Goal: Task Accomplishment & Management: Use online tool/utility

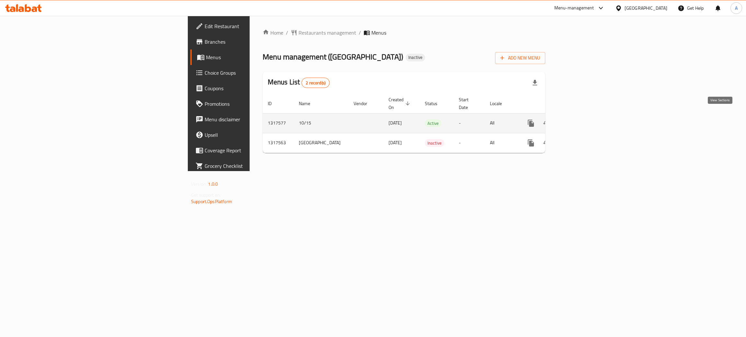
click at [581, 119] on icon "enhanced table" at bounding box center [577, 123] width 8 height 8
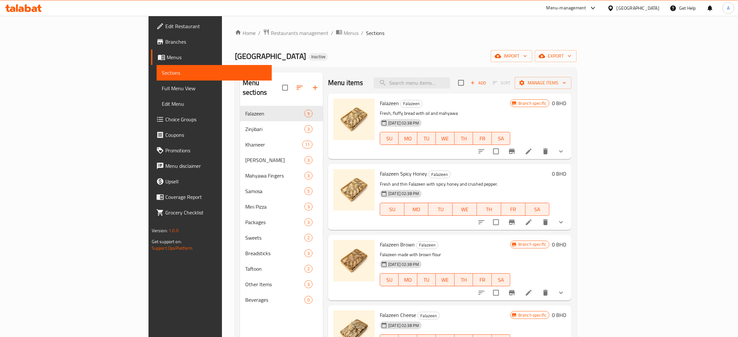
click at [162, 88] on span "Full Menu View" at bounding box center [214, 88] width 105 height 8
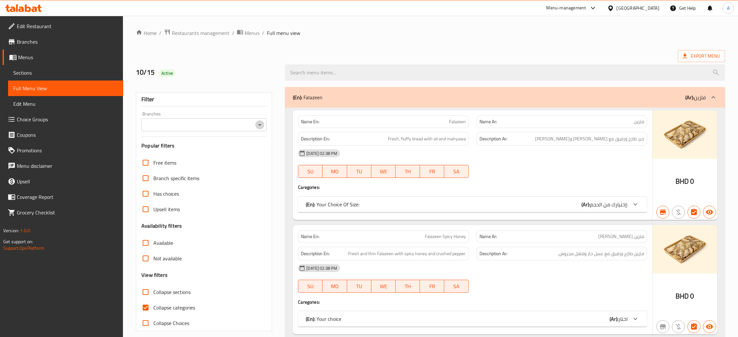
click at [257, 122] on icon "Open" at bounding box center [260, 125] width 8 height 8
click at [202, 153] on li "Baker Street, Al Sayh" at bounding box center [203, 153] width 125 height 12
type input "Baker Street, Al Sayh"
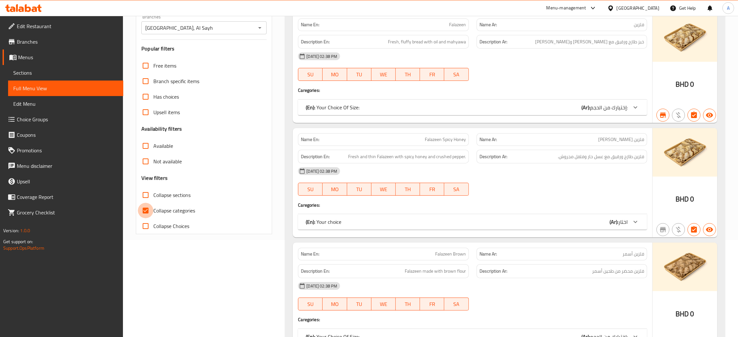
click at [147, 210] on input "Collapse categories" at bounding box center [146, 211] width 16 height 16
checkbox input "false"
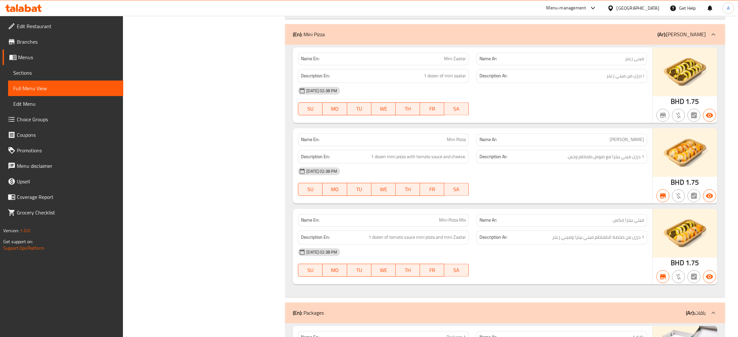
scroll to position [0, 0]
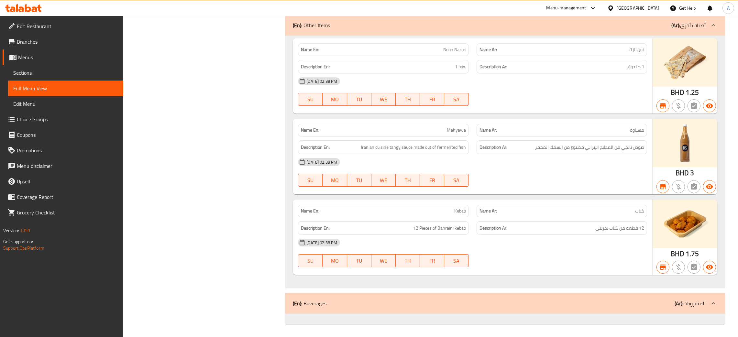
click at [40, 27] on span "Edit Restaurant" at bounding box center [67, 26] width 101 height 8
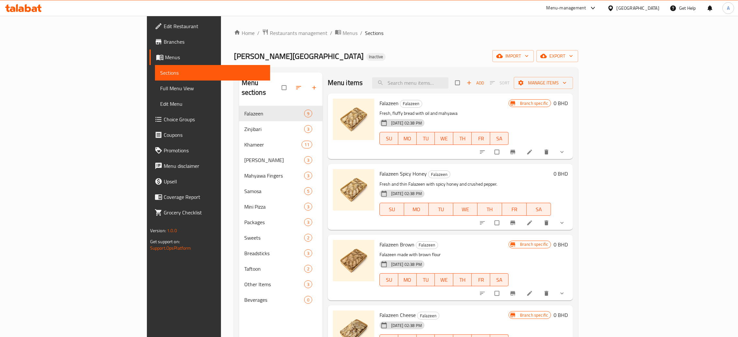
click at [30, 9] on icon at bounding box center [28, 8] width 6 height 8
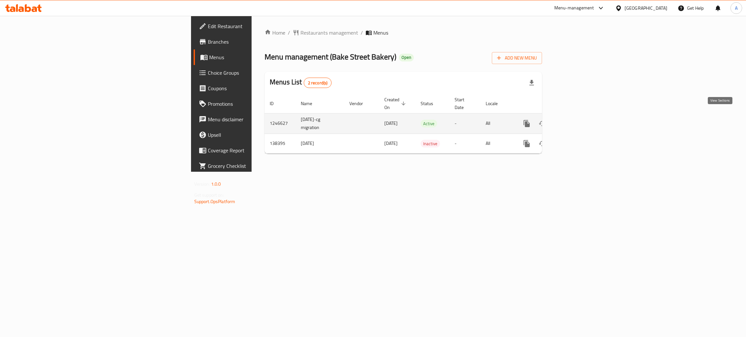
click at [576, 121] on icon "enhanced table" at bounding box center [573, 124] width 6 height 6
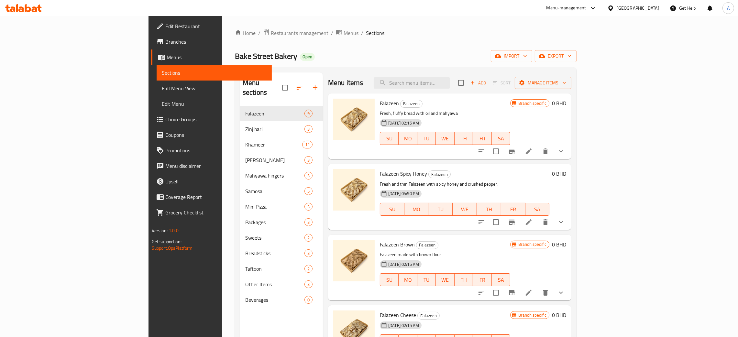
click at [162, 89] on span "Full Menu View" at bounding box center [214, 88] width 105 height 8
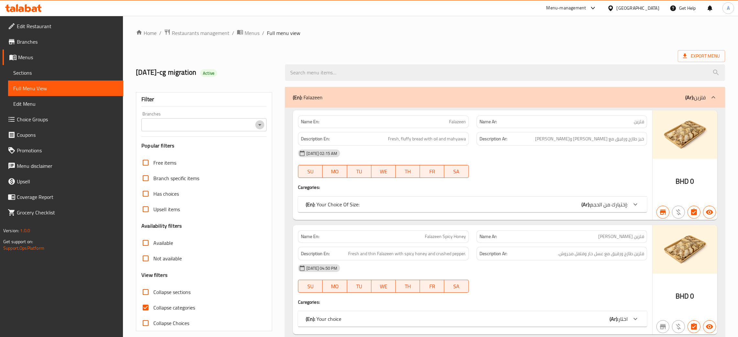
click at [258, 124] on icon "Open" at bounding box center [260, 125] width 8 height 8
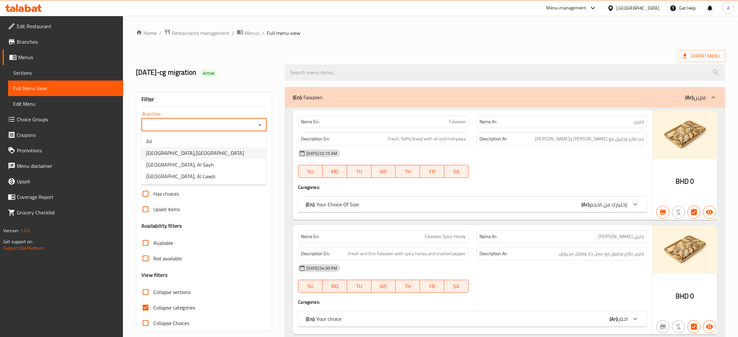
click at [201, 153] on span "Bake Street Bakery,Alhajiyat" at bounding box center [195, 153] width 98 height 8
type input "Bake Street Bakery,Alhajiyat"
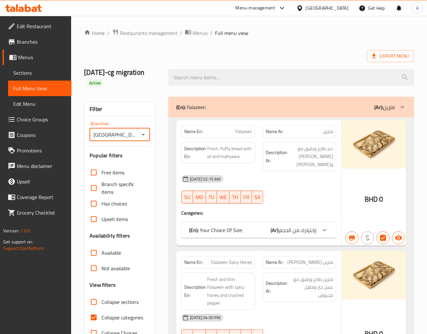
click at [94, 315] on input "Collapse categories" at bounding box center [94, 318] width 16 height 16
checkbox input "false"
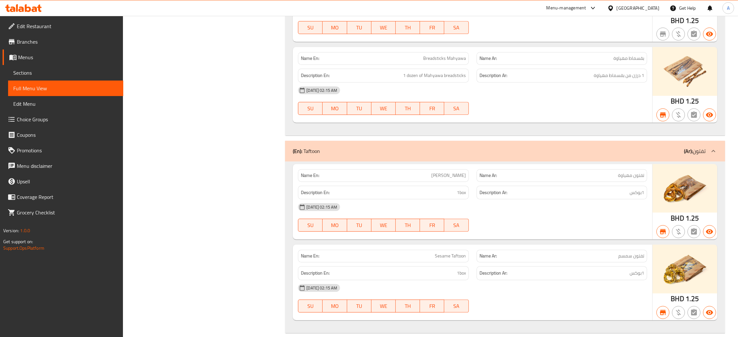
scroll to position [6534, 0]
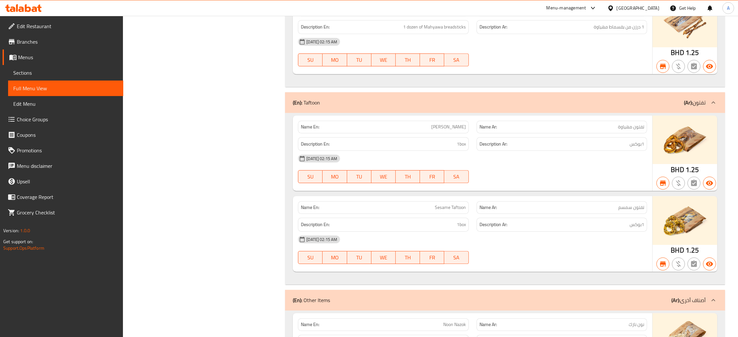
click at [30, 25] on span "Edit Restaurant" at bounding box center [67, 26] width 101 height 8
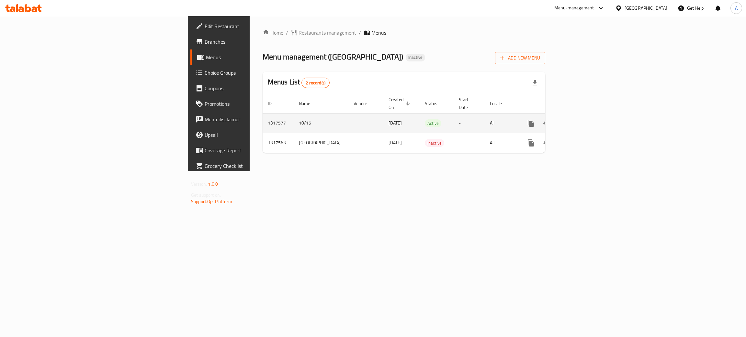
click at [581, 119] on icon "enhanced table" at bounding box center [577, 123] width 8 height 8
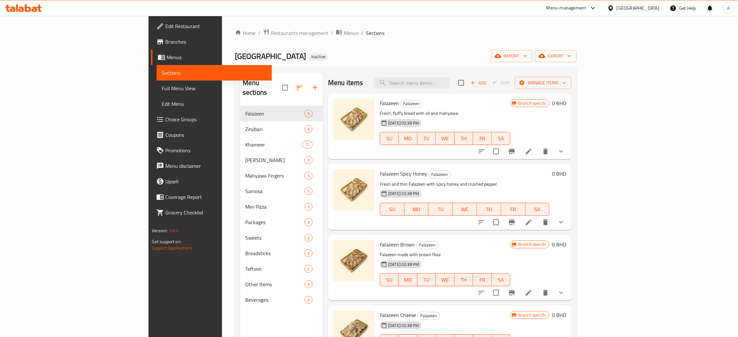
click at [162, 90] on span "Full Menu View" at bounding box center [214, 88] width 105 height 8
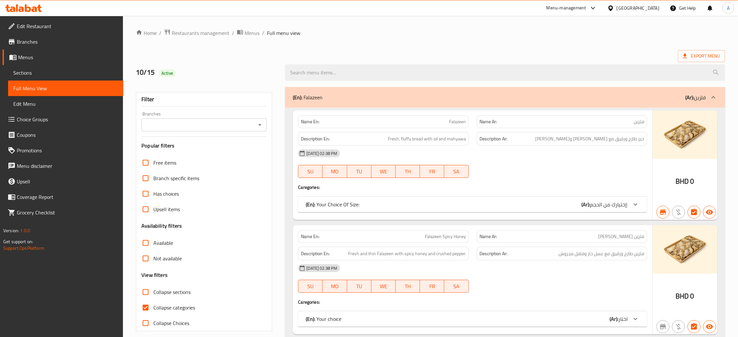
click at [256, 125] on icon "Open" at bounding box center [260, 125] width 8 height 8
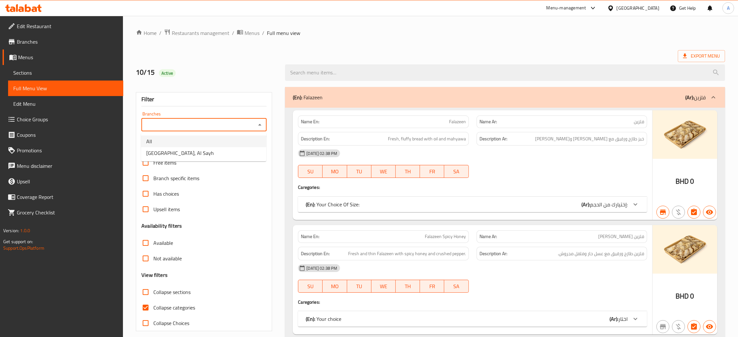
click at [222, 146] on li "All" at bounding box center [203, 142] width 125 height 12
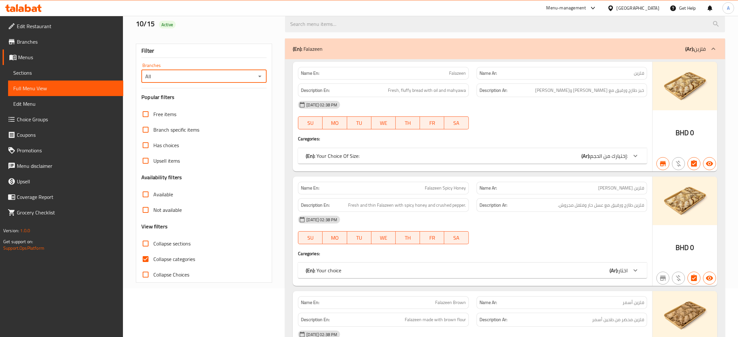
click at [263, 76] on button "Open" at bounding box center [259, 76] width 9 height 9
click at [218, 105] on li "Baker Street, Al Sayh" at bounding box center [203, 105] width 125 height 12
type input "Baker Street, Al Sayh"
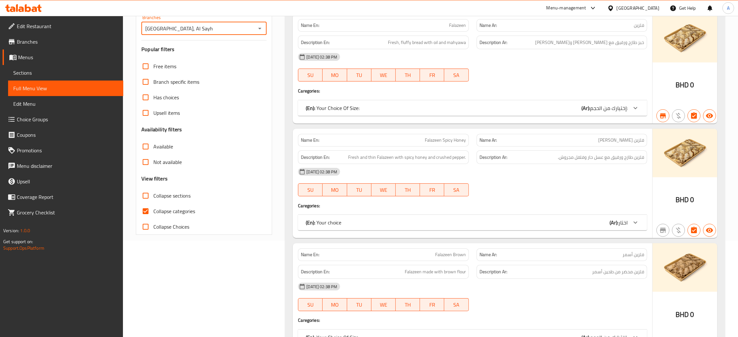
scroll to position [194, 0]
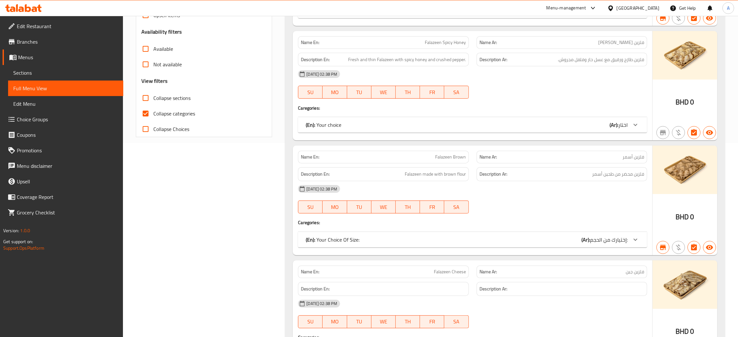
click at [147, 111] on input "Collapse categories" at bounding box center [146, 114] width 16 height 16
checkbox input "false"
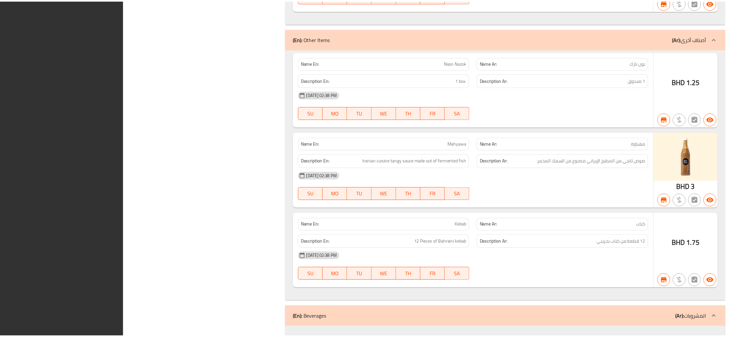
scroll to position [6825, 0]
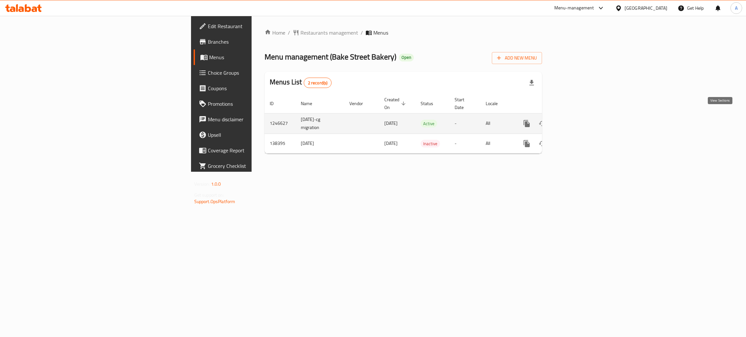
click at [577, 120] on icon "enhanced table" at bounding box center [573, 124] width 8 height 8
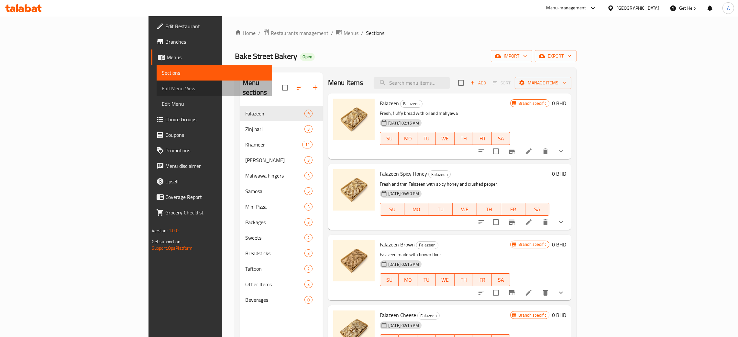
click at [162, 85] on span "Full Menu View" at bounding box center [214, 88] width 105 height 8
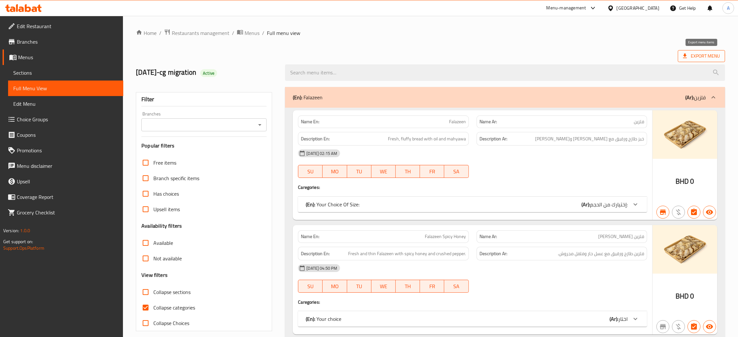
click at [716, 58] on span "Export Menu" at bounding box center [701, 56] width 37 height 8
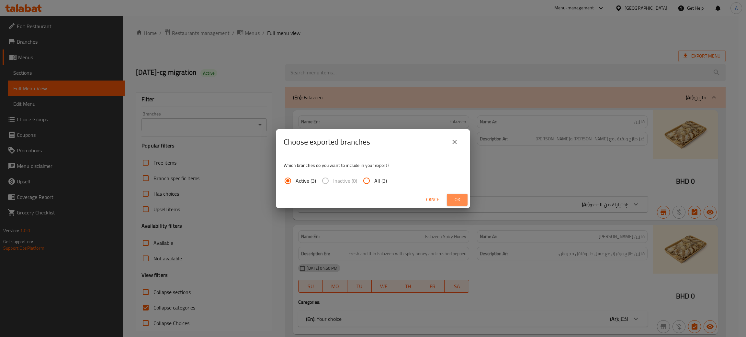
click at [463, 202] on button "Ok" at bounding box center [457, 200] width 21 height 12
